Goal: Find contact information: Find contact information

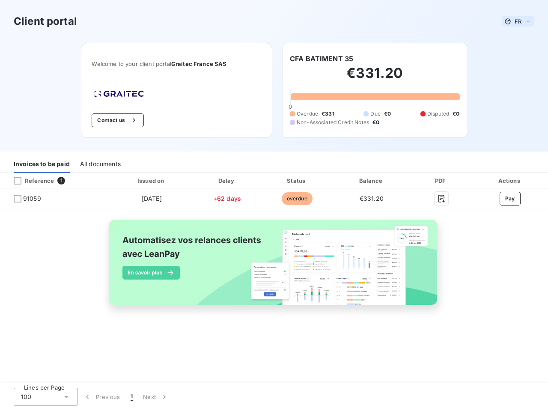
click at [518, 21] on span "FR" at bounding box center [518, 21] width 7 height 7
click at [117, 120] on button "Contact us" at bounding box center [118, 121] width 52 height 14
